Goal: Transaction & Acquisition: Download file/media

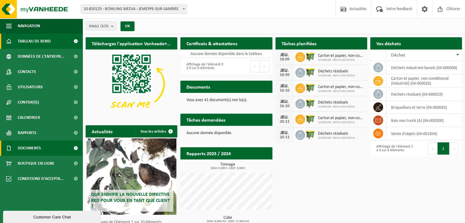
click at [37, 150] on span "Documents" at bounding box center [29, 147] width 23 height 15
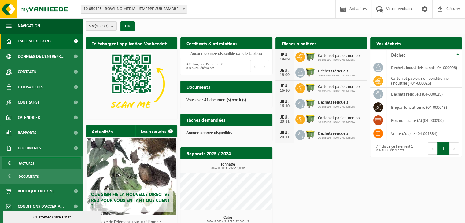
click at [35, 162] on link "Factures" at bounding box center [41, 163] width 79 height 12
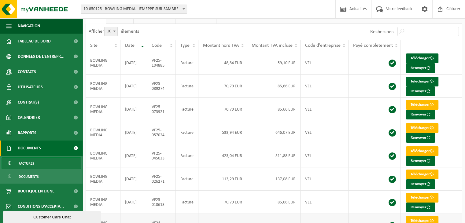
scroll to position [29, 0]
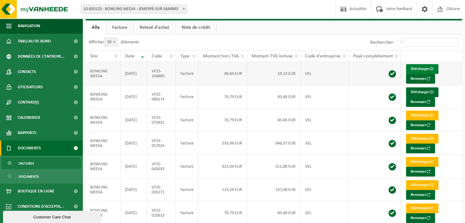
click at [414, 65] on link "Télécharger" at bounding box center [422, 69] width 32 height 10
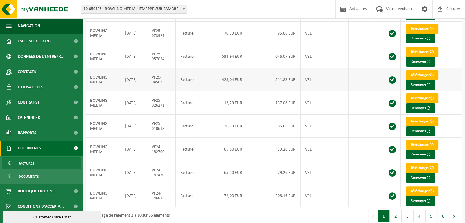
scroll to position [121, 0]
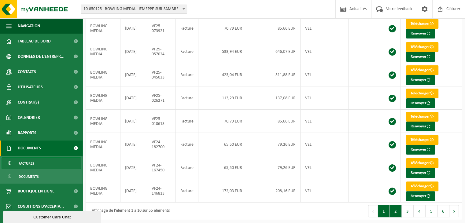
click at [397, 209] on button "2" at bounding box center [395, 211] width 12 height 12
click at [409, 208] on button "3" at bounding box center [407, 211] width 12 height 12
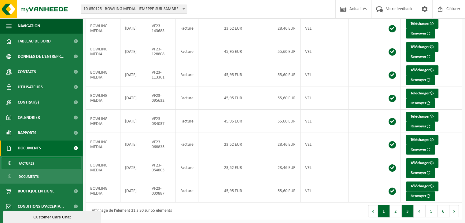
click at [385, 210] on button "1" at bounding box center [383, 211] width 12 height 12
